Goal: Information Seeking & Learning: Learn about a topic

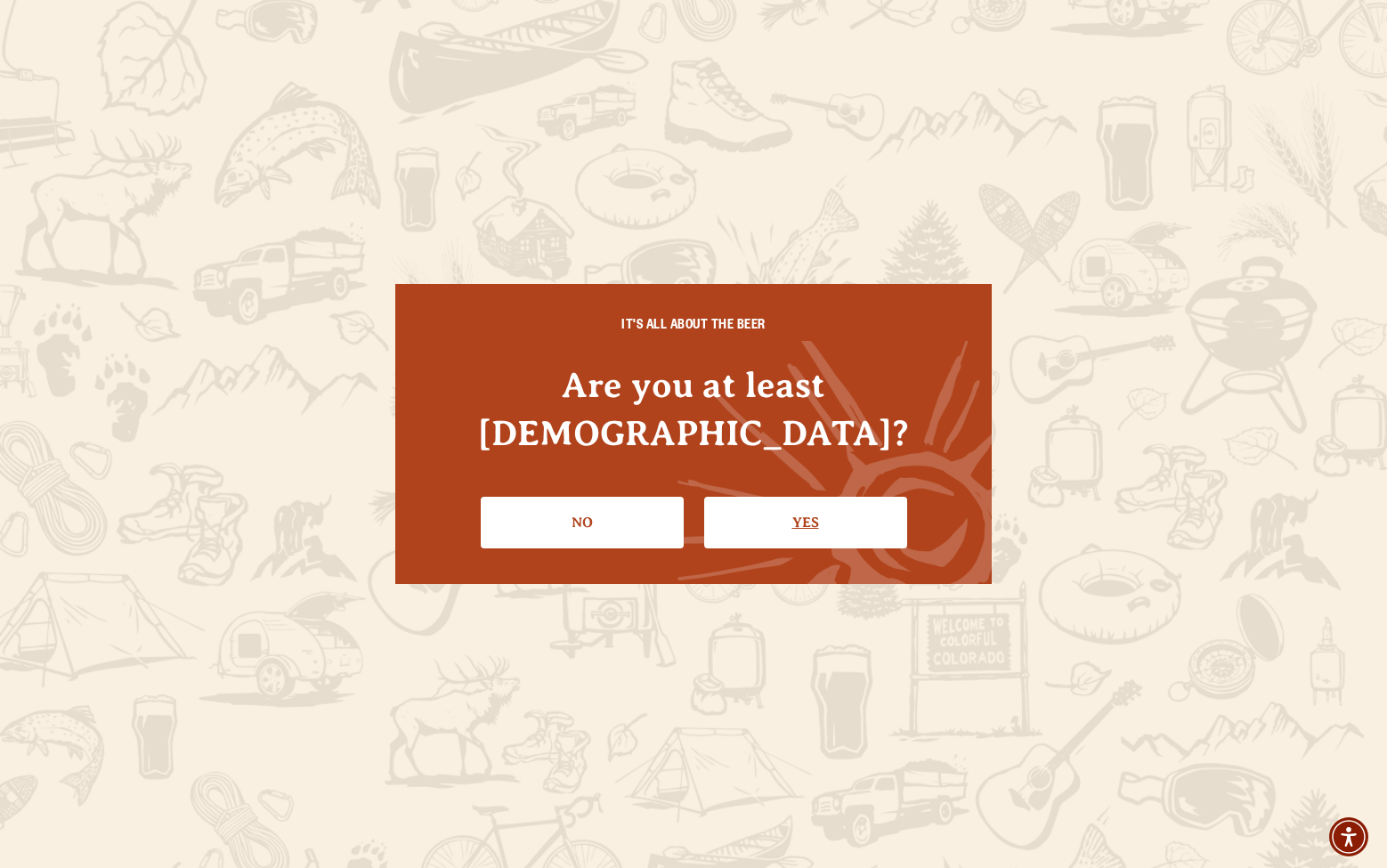
click at [760, 497] on link "Yes" at bounding box center [806, 523] width 203 height 52
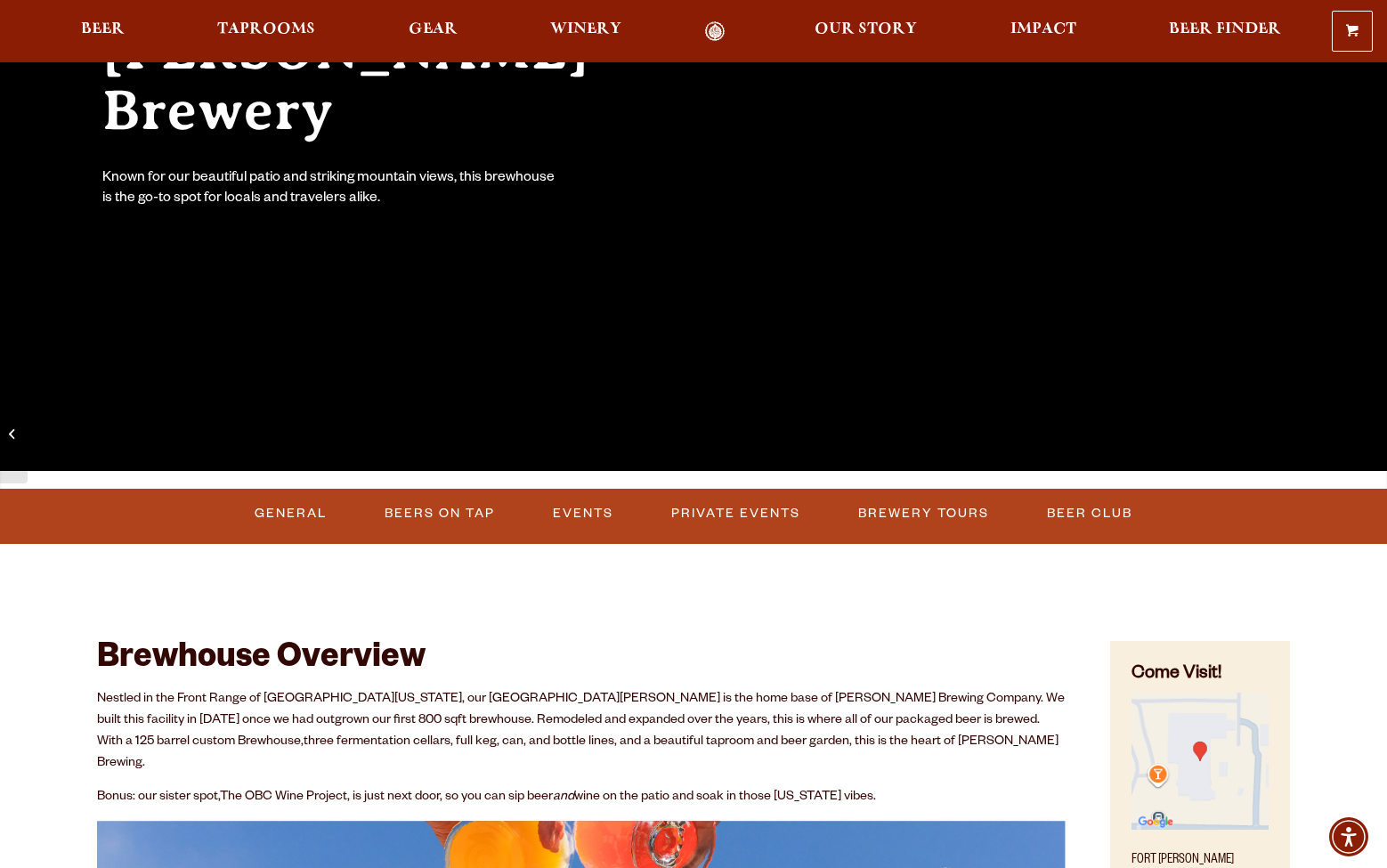
scroll to position [337, 0]
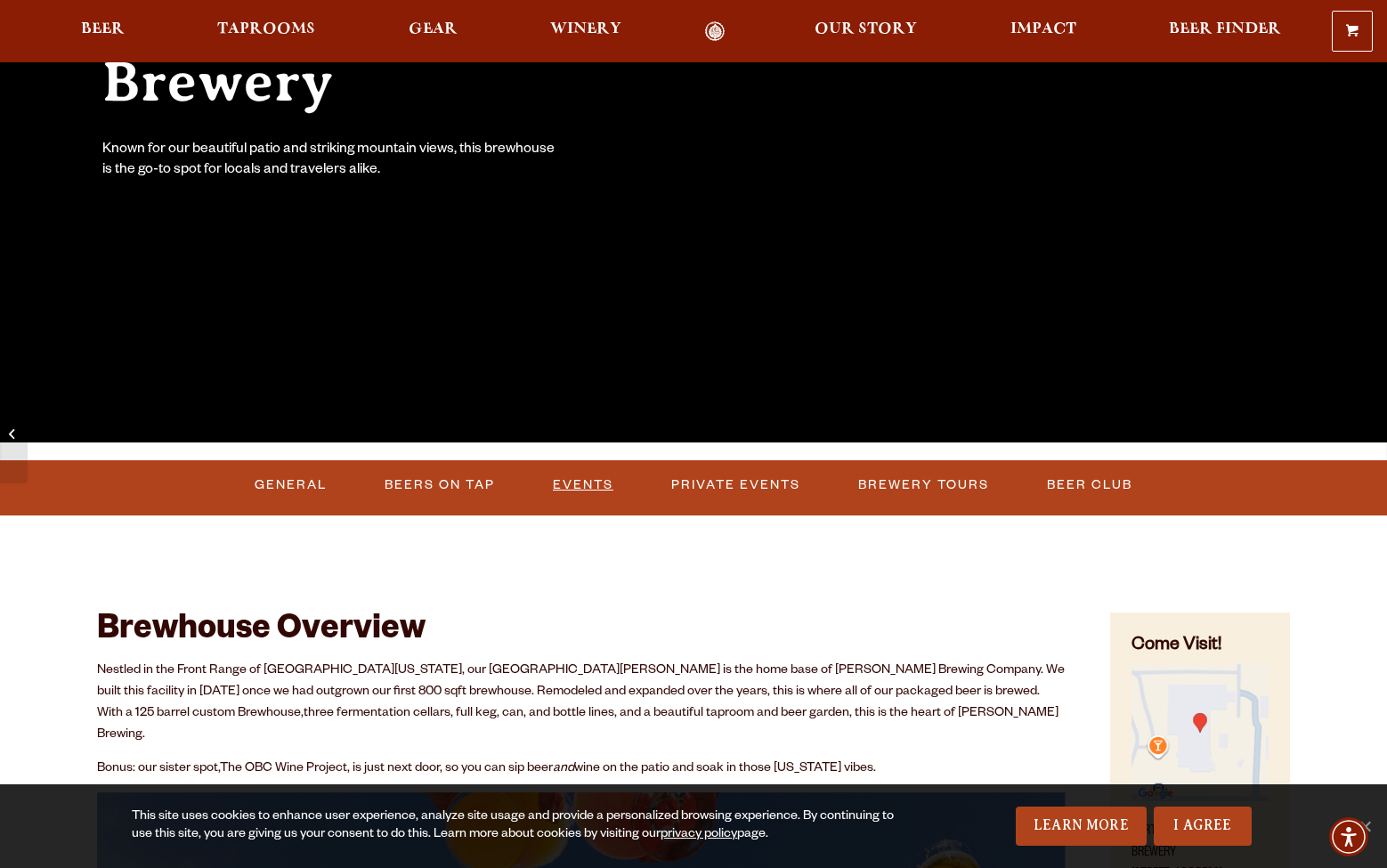
click at [581, 476] on link "Events" at bounding box center [582, 484] width 74 height 41
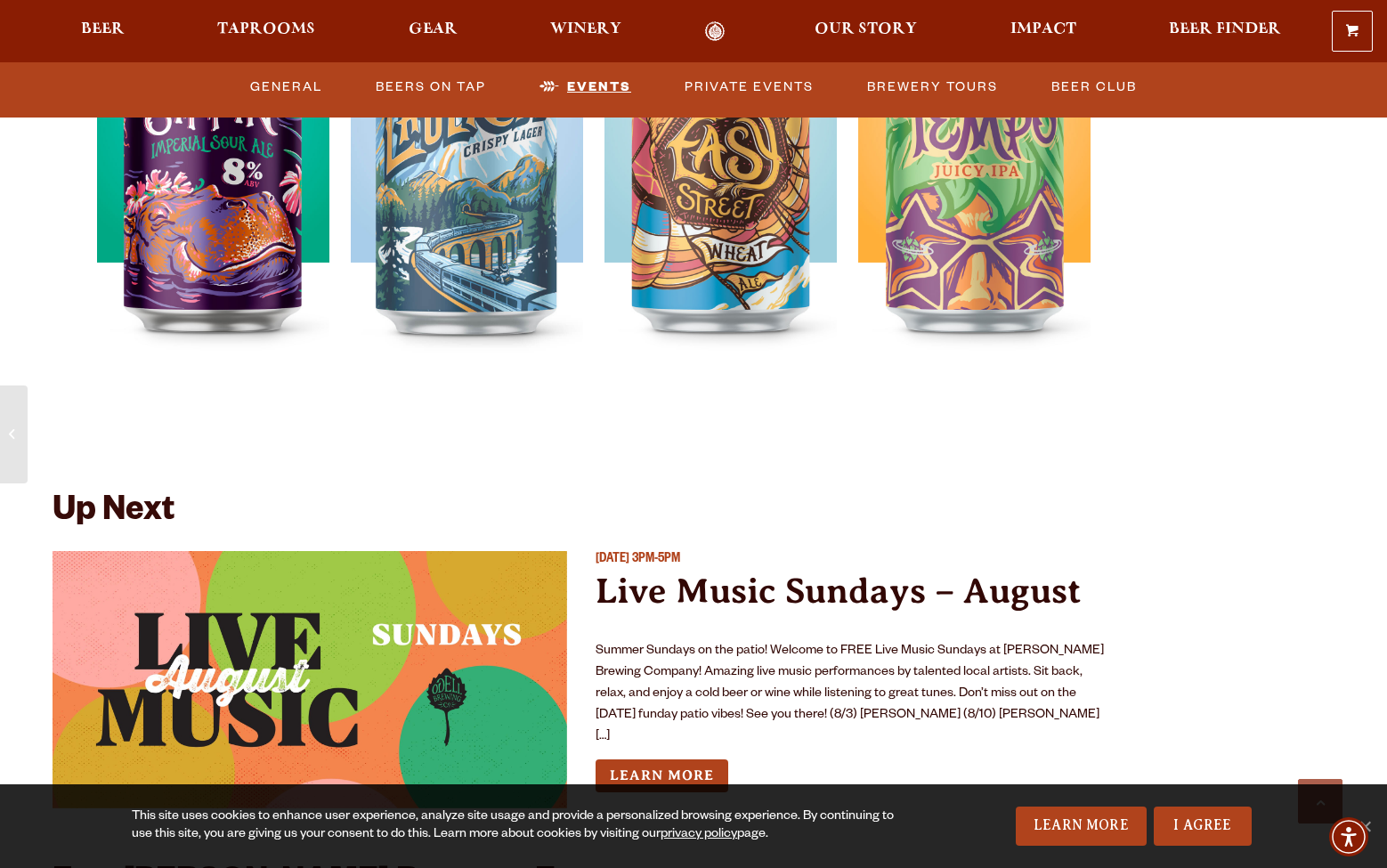
scroll to position [6455, 0]
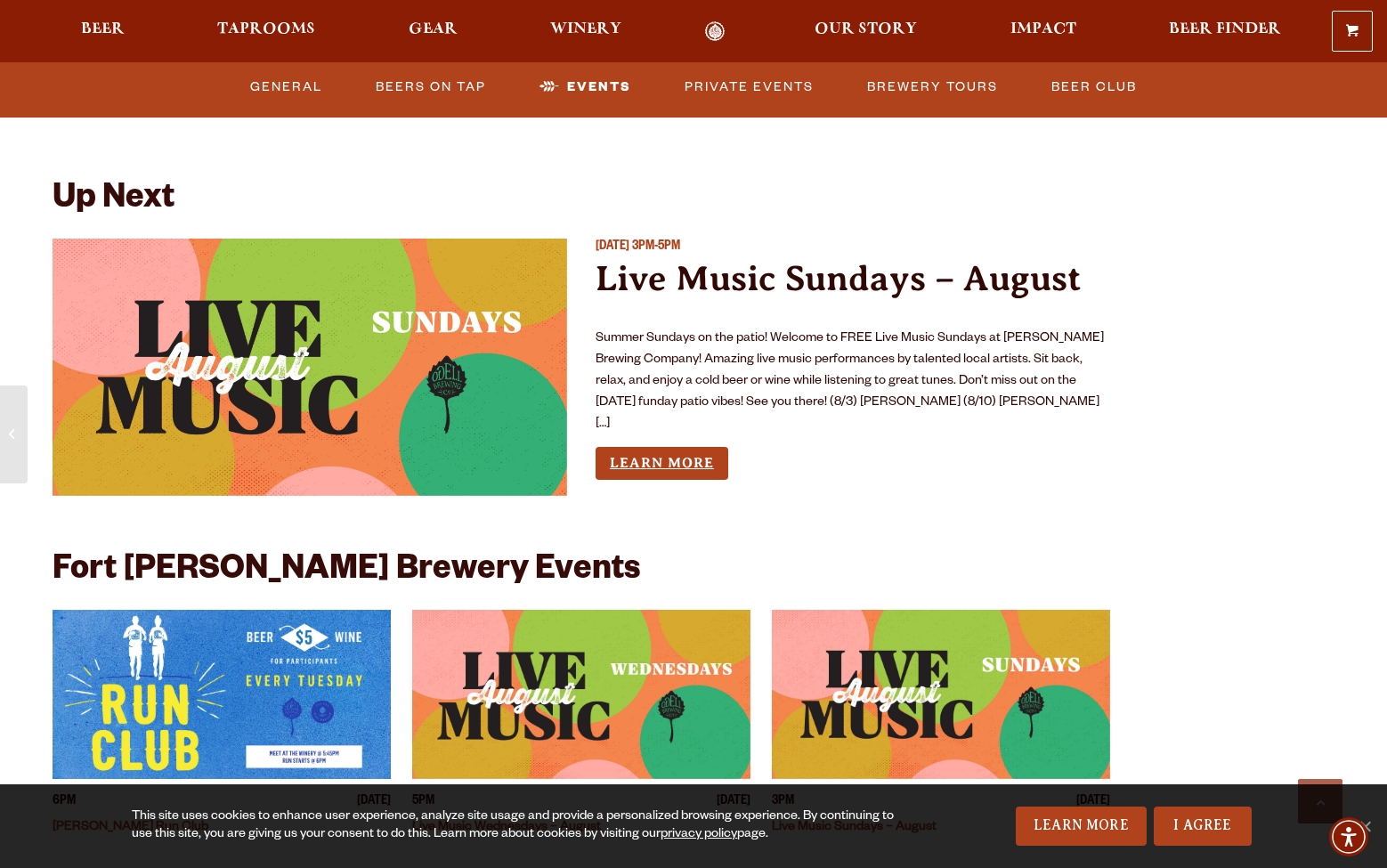
click at [675, 447] on link "Learn More" at bounding box center [662, 463] width 133 height 33
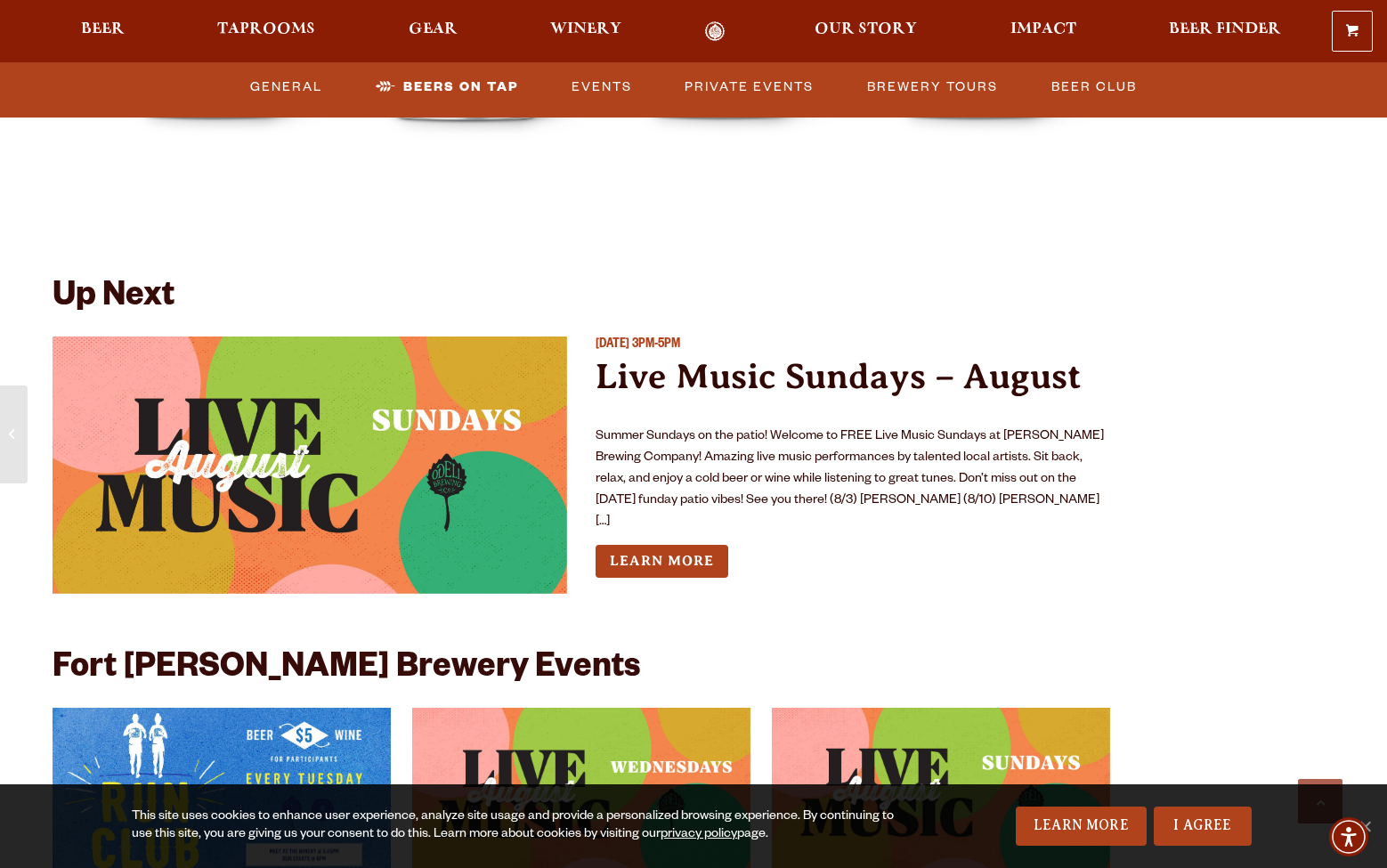
scroll to position [6358, 0]
click at [696, 496] on div "Sunday August 24, 2025 3PM-5PM Live Music Sundays – August Summer Sundays on th…" at bounding box center [852, 471] width 515 height 272
click at [709, 544] on link "Learn More" at bounding box center [662, 559] width 133 height 33
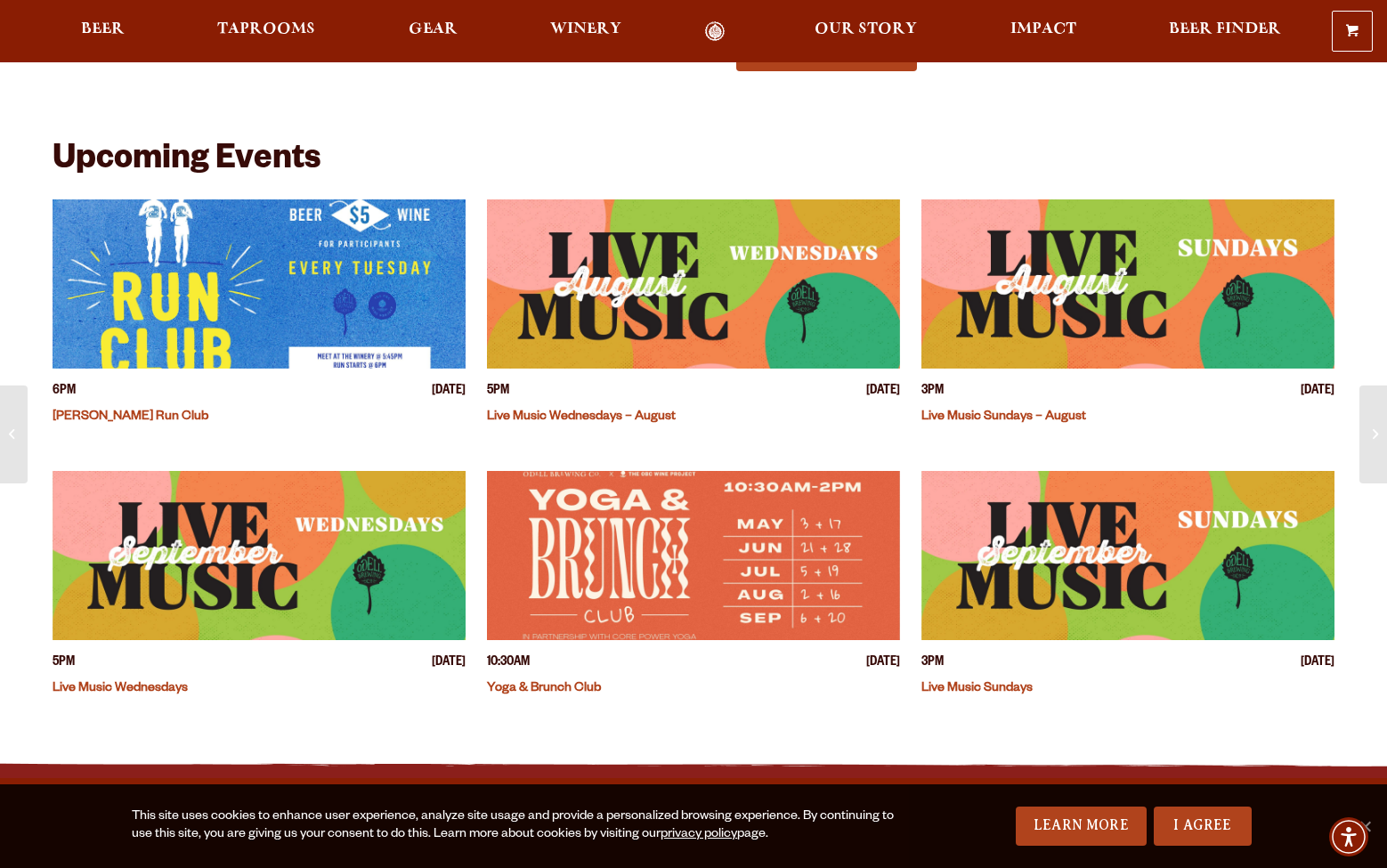
scroll to position [377, 0]
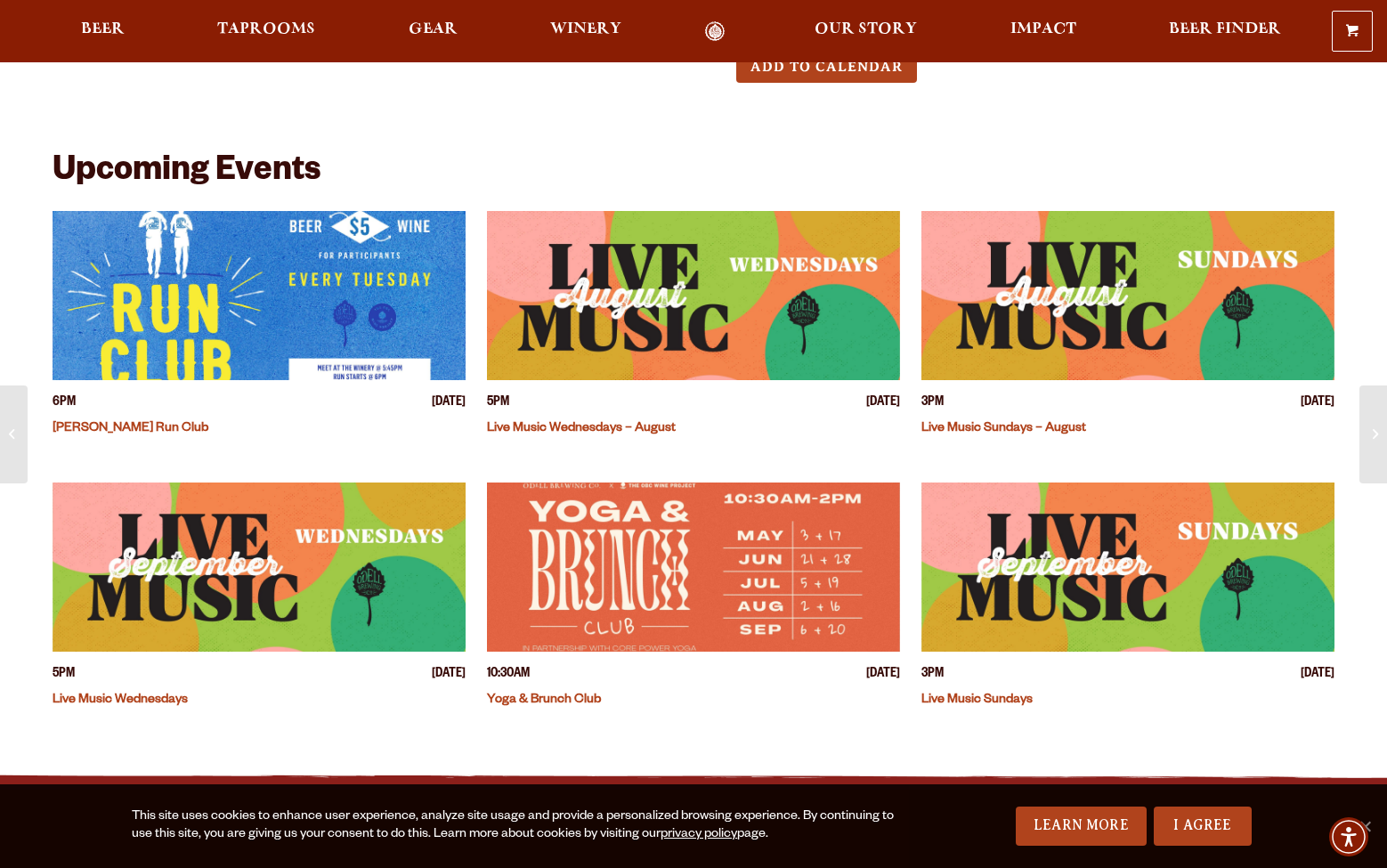
click at [986, 350] on img "View event details" at bounding box center [1128, 296] width 413 height 170
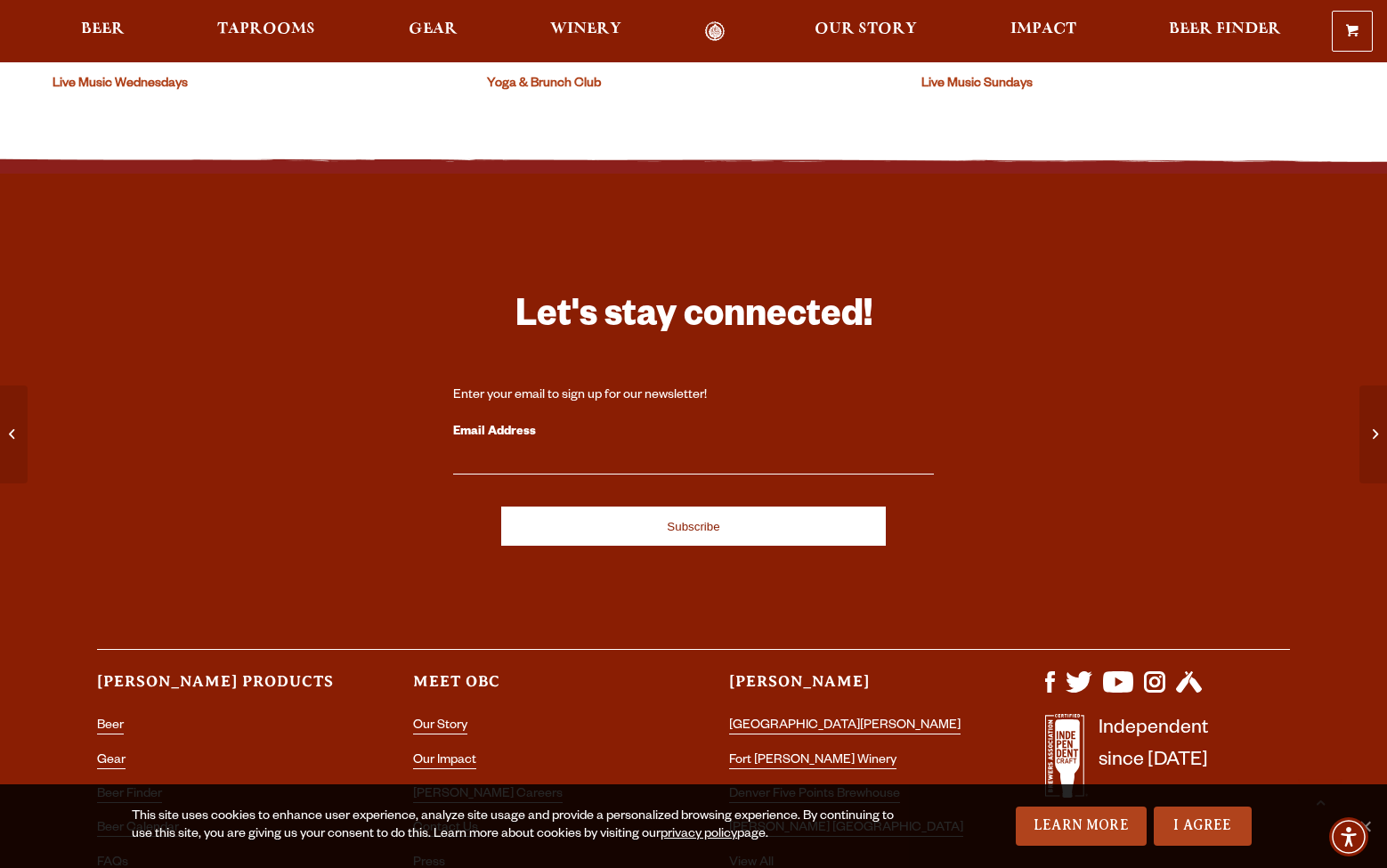
scroll to position [1044, 0]
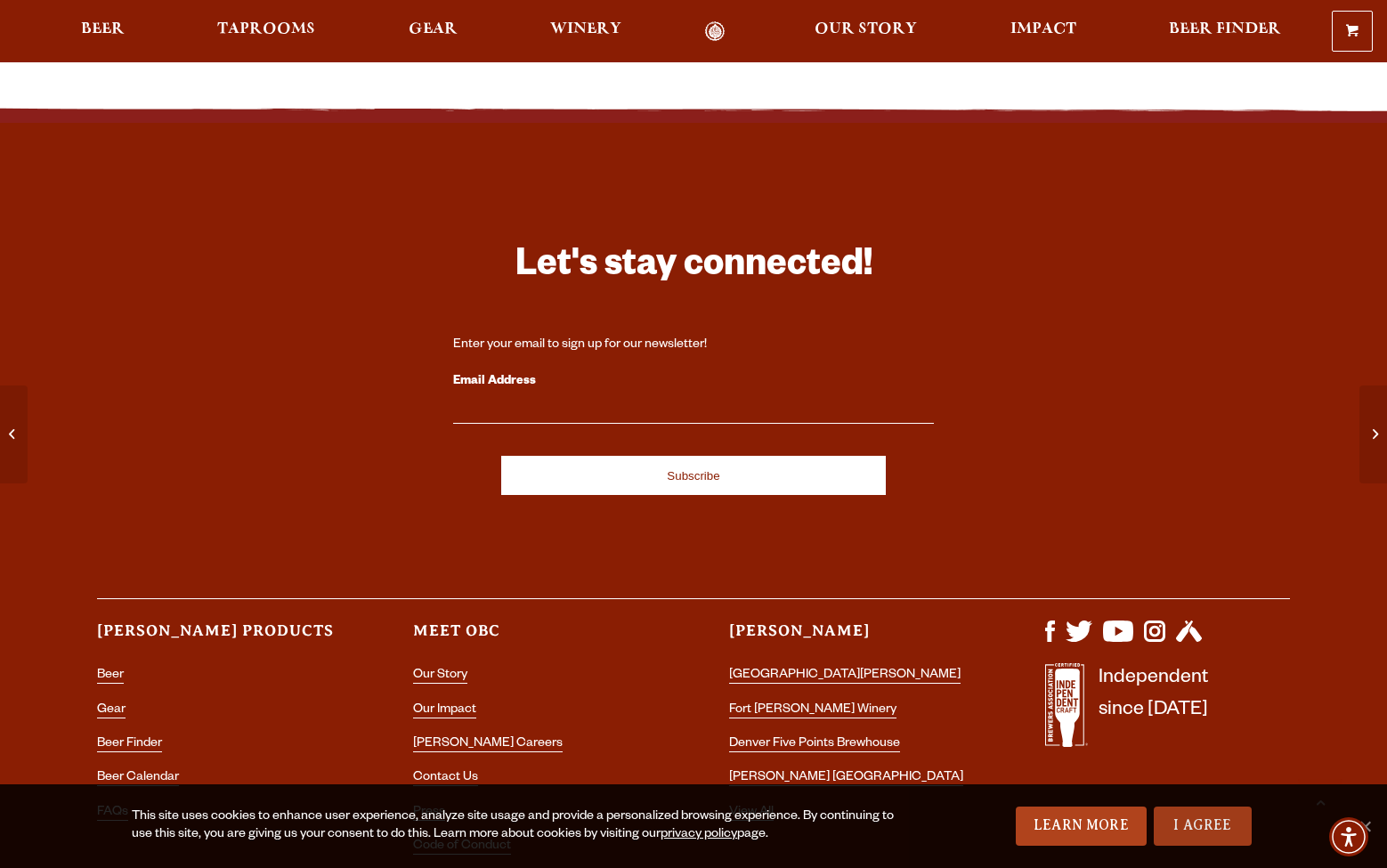
click at [1181, 820] on link "I Agree" at bounding box center [1202, 825] width 98 height 39
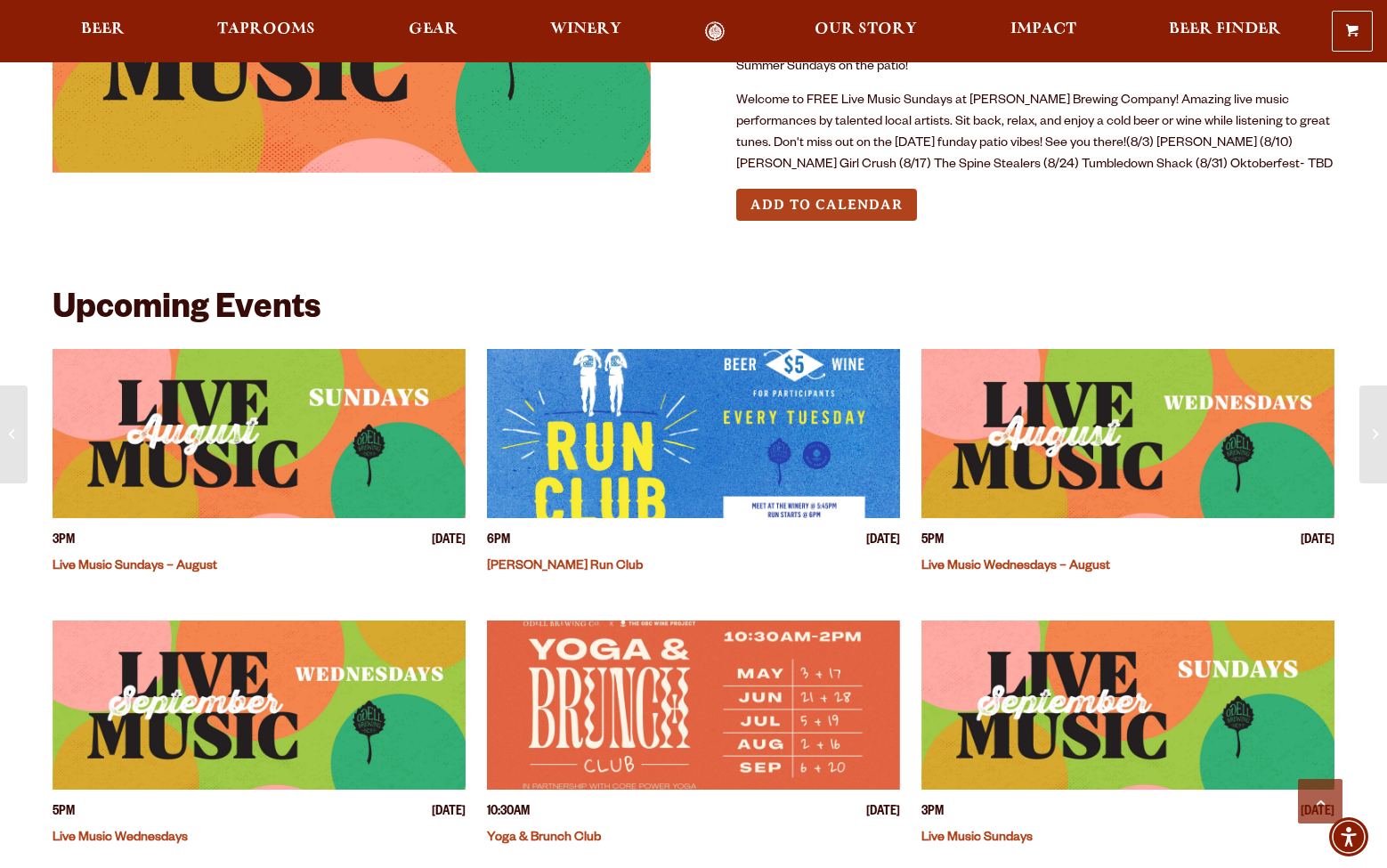
scroll to position [0, 0]
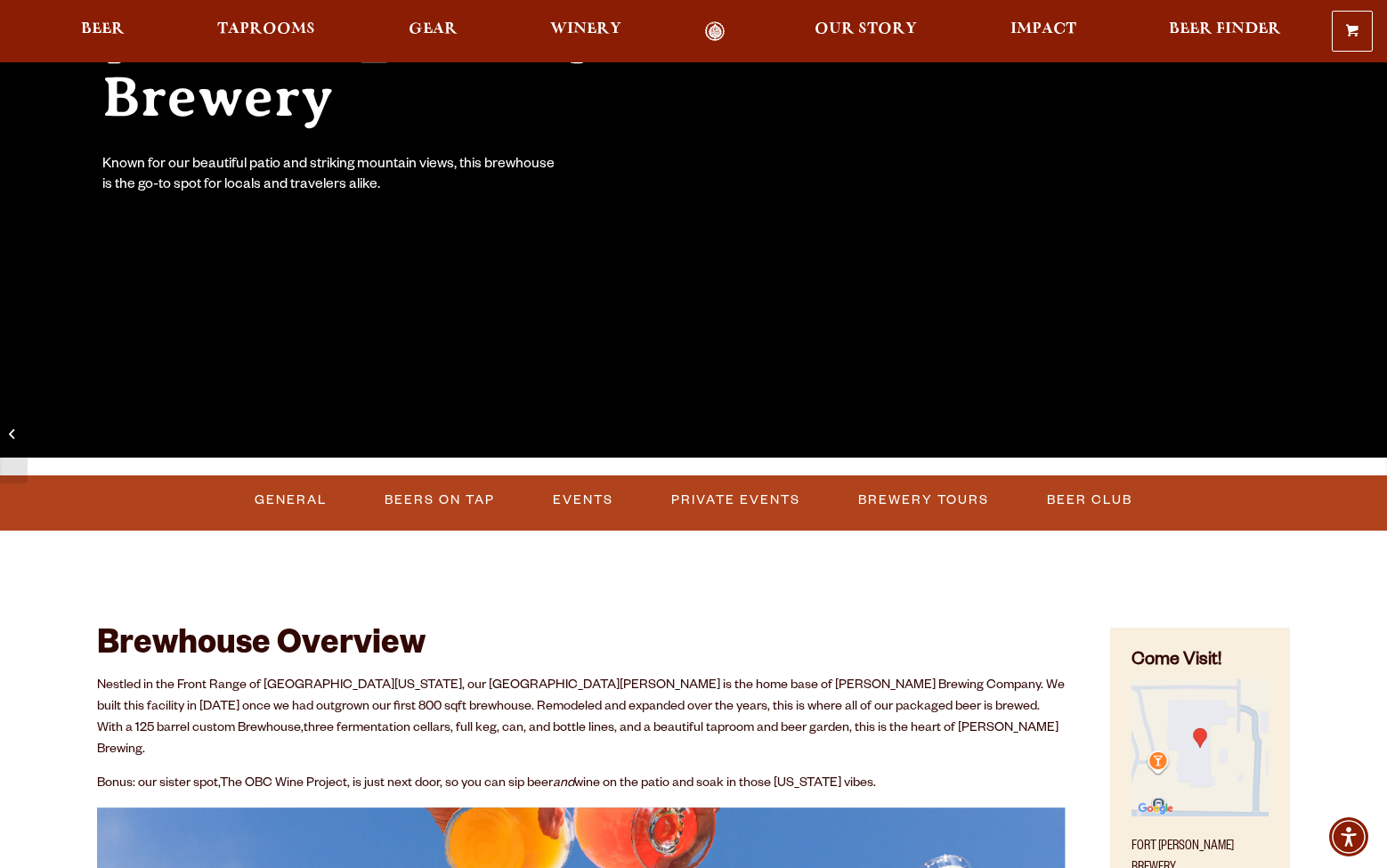
scroll to position [335, 0]
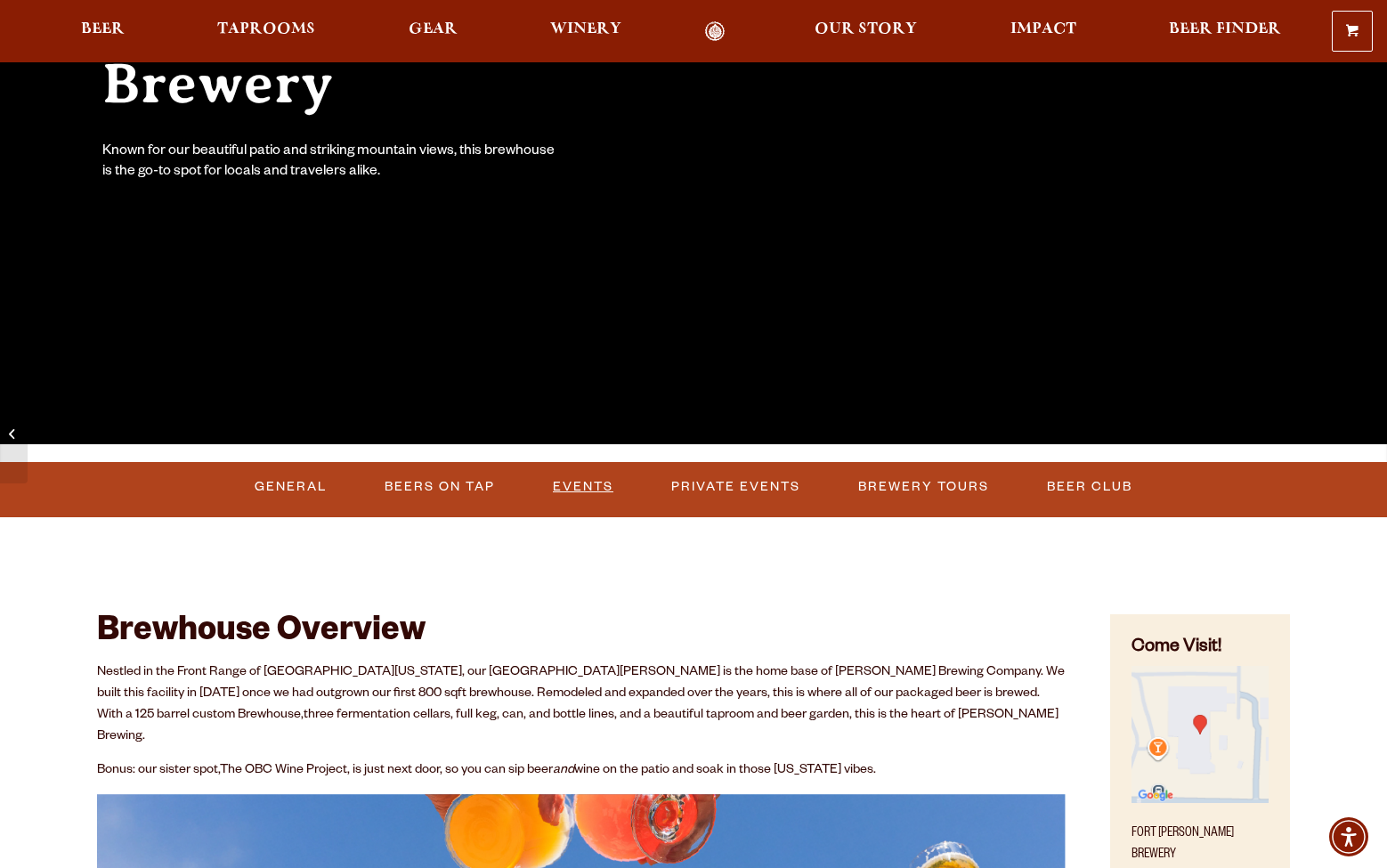
click at [587, 483] on link "Events" at bounding box center [582, 486] width 74 height 41
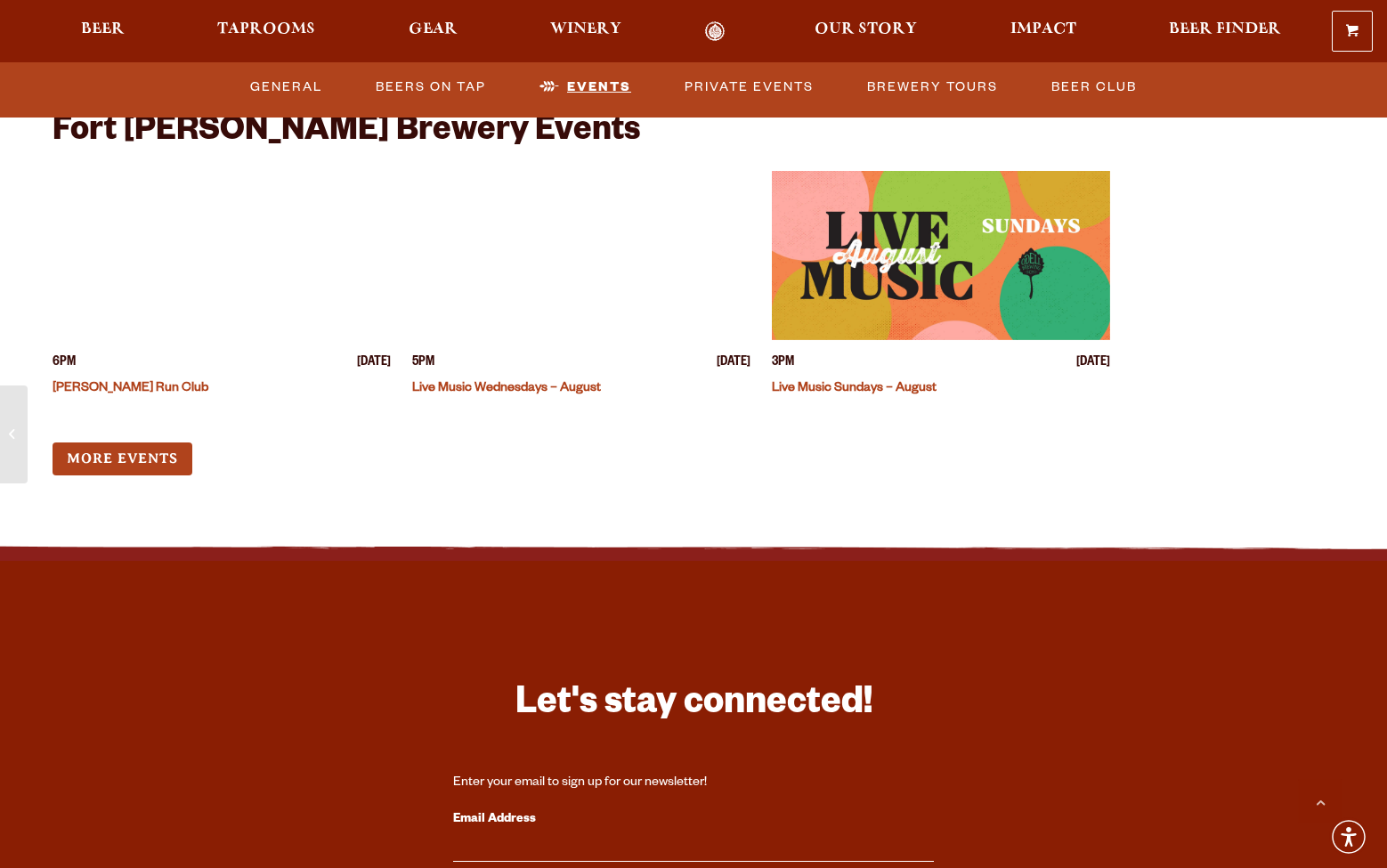
scroll to position [6911, 0]
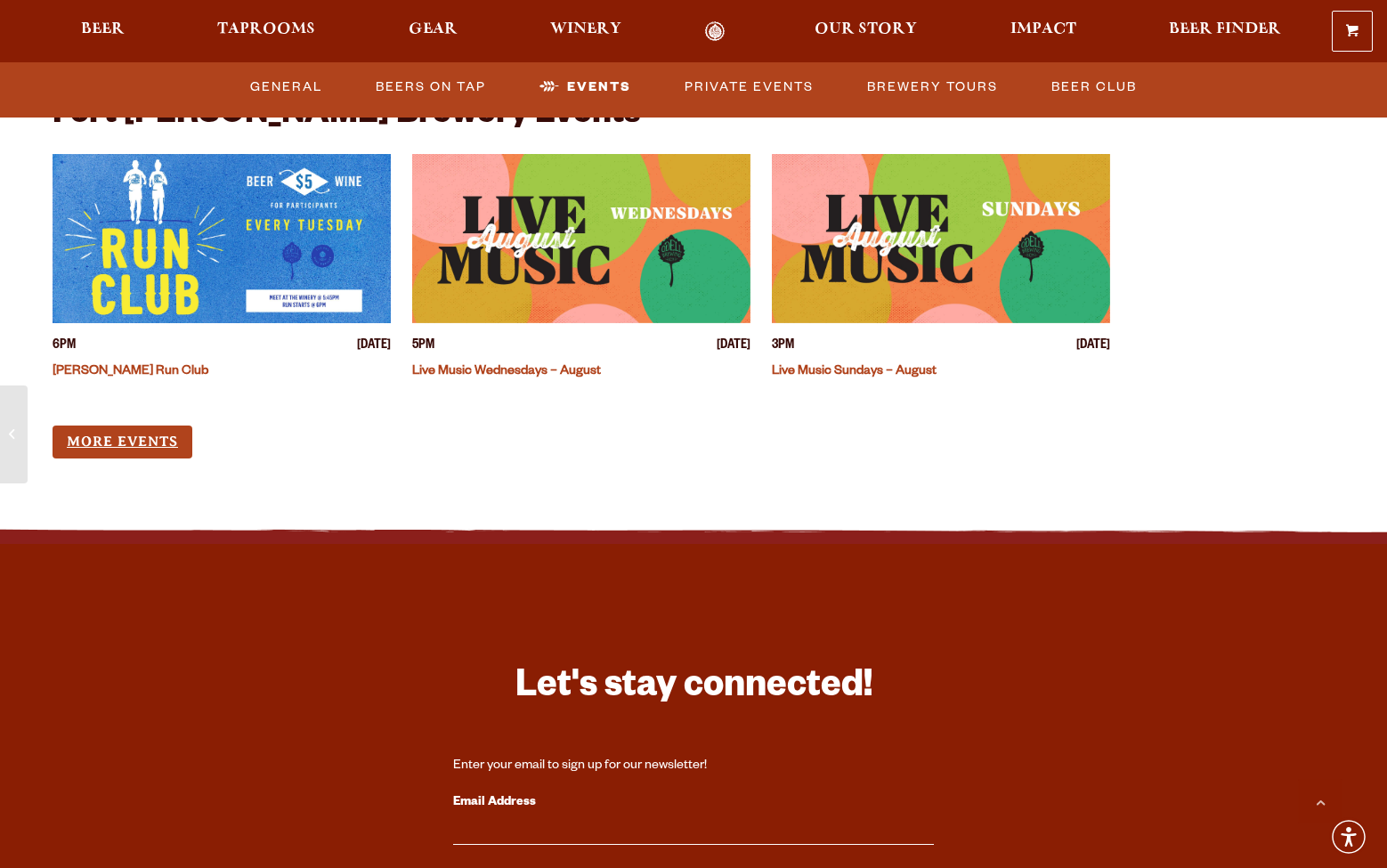
click at [161, 426] on link "More Events" at bounding box center [122, 441] width 140 height 33
